Goal: Register for event/course

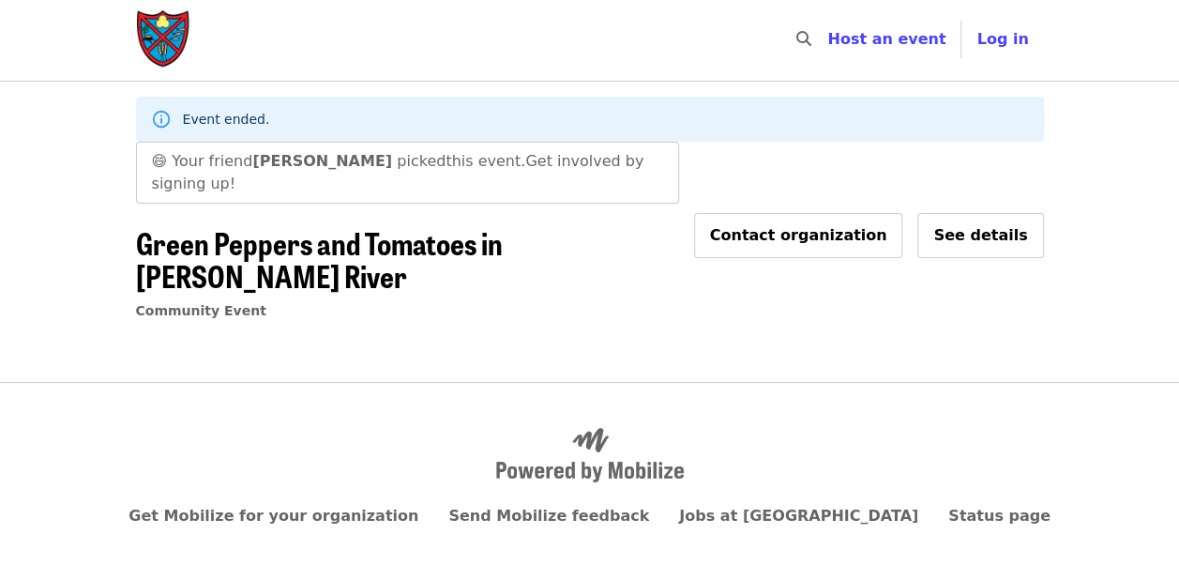
scroll to position [3, 0]
click at [503, 223] on span "Green Peppers and Tomatoes in [PERSON_NAME] River" at bounding box center [319, 257] width 367 height 77
drag, startPoint x: 384, startPoint y: 223, endPoint x: 375, endPoint y: 229, distance: 10.1
click at [375, 229] on span "Green Peppers and Tomatoes in [PERSON_NAME] River" at bounding box center [319, 257] width 367 height 77
click at [193, 298] on div "Community Event" at bounding box center [407, 309] width 543 height 23
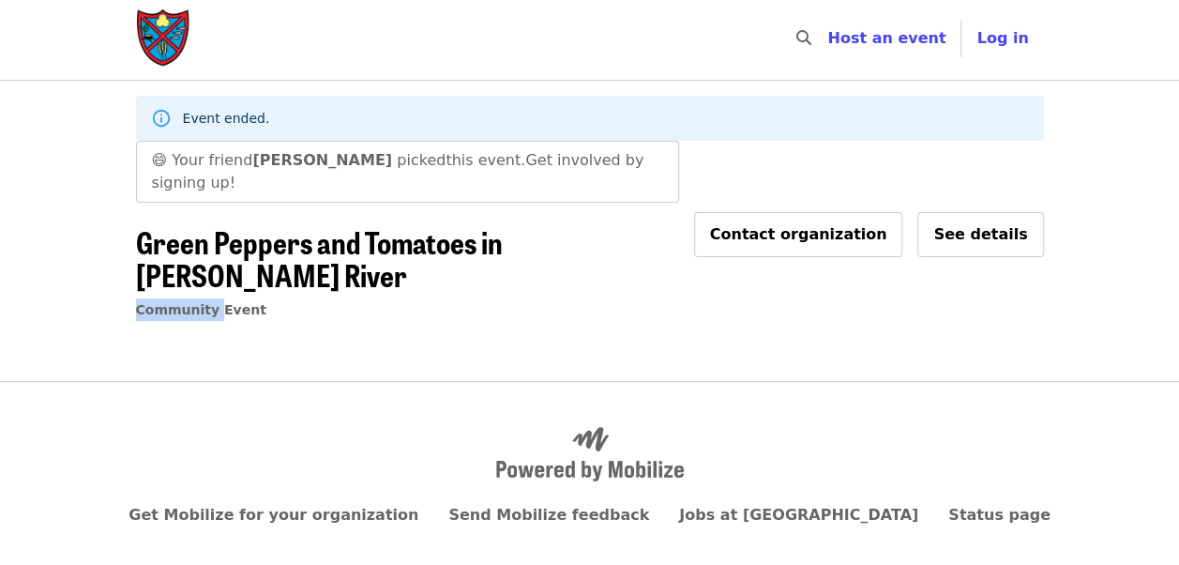
click at [193, 298] on div "Community Event" at bounding box center [407, 309] width 543 height 23
drag, startPoint x: 193, startPoint y: 242, endPoint x: 195, endPoint y: 258, distance: 16.1
click at [195, 302] on span "Community Event" at bounding box center [201, 309] width 130 height 15
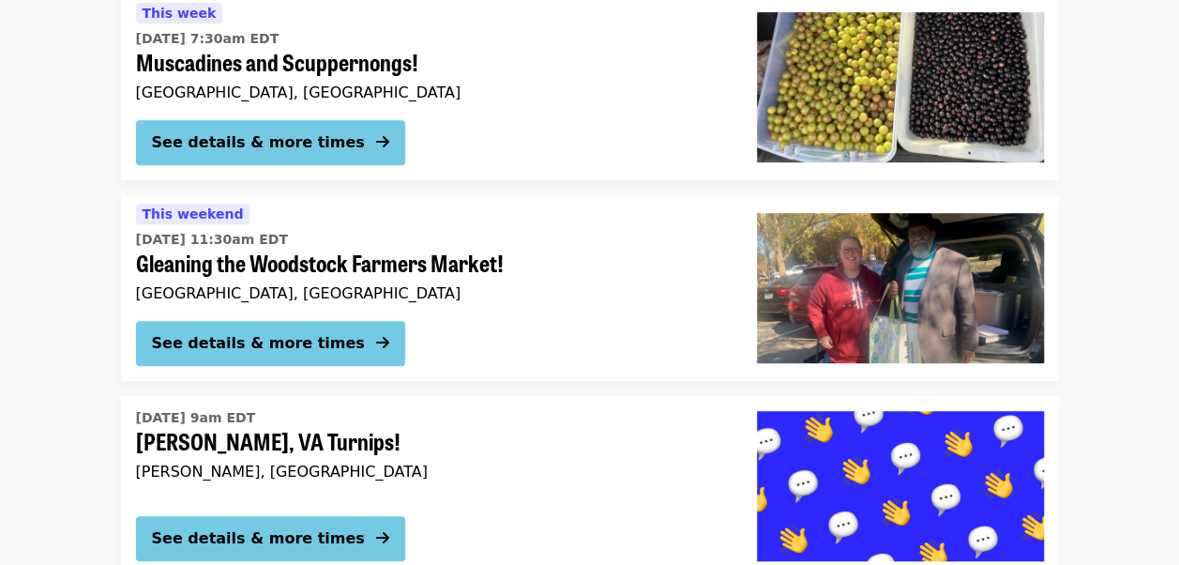
scroll to position [437, 0]
